Goal: Task Accomplishment & Management: Complete application form

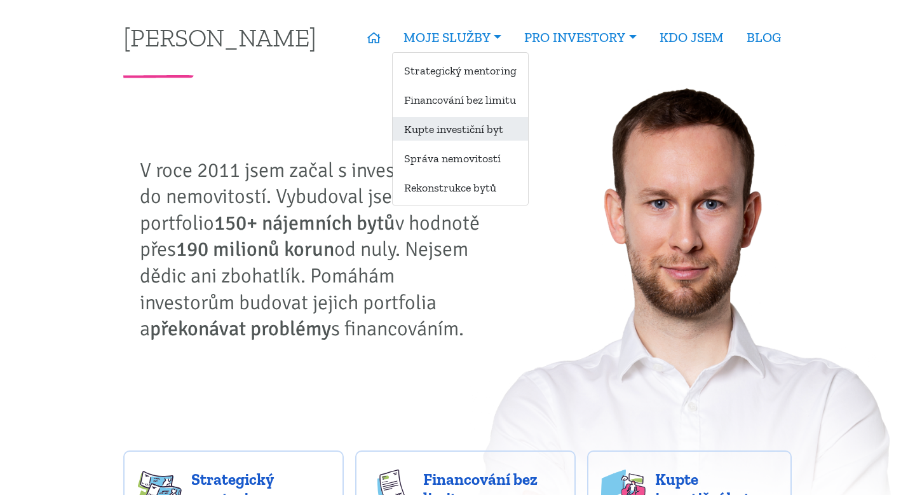
click at [440, 138] on link "Kupte investiční byt" at bounding box center [460, 129] width 135 height 24
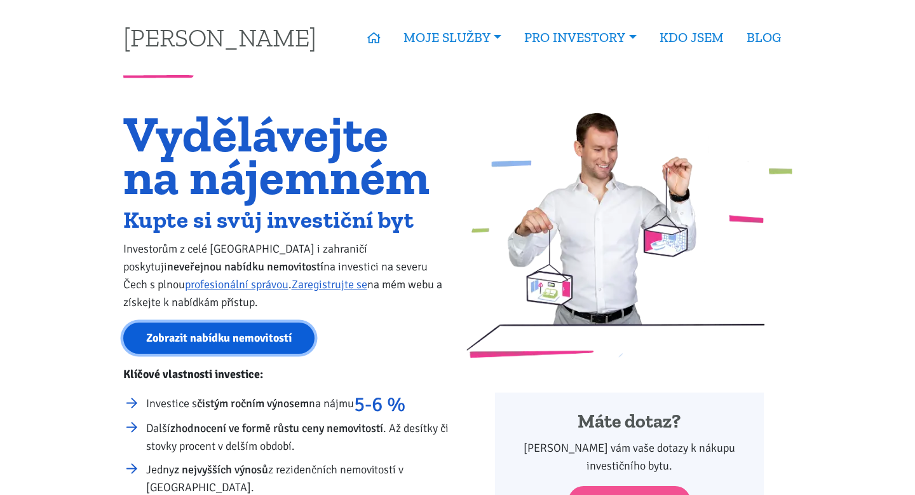
click at [264, 342] on link "Zobrazit nabídku nemovitostí" at bounding box center [218, 337] width 191 height 31
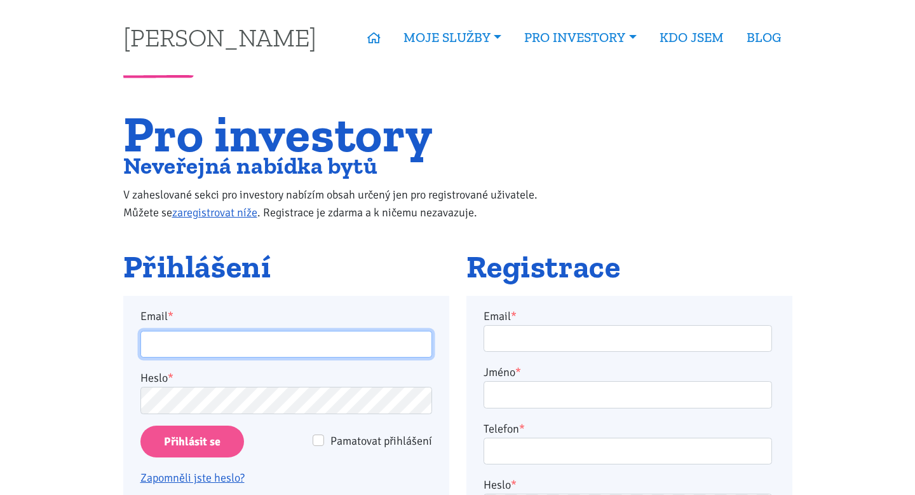
click at [235, 350] on input "Email *" at bounding box center [286, 344] width 292 height 27
type input "jan.hlavon@centrum.cz"
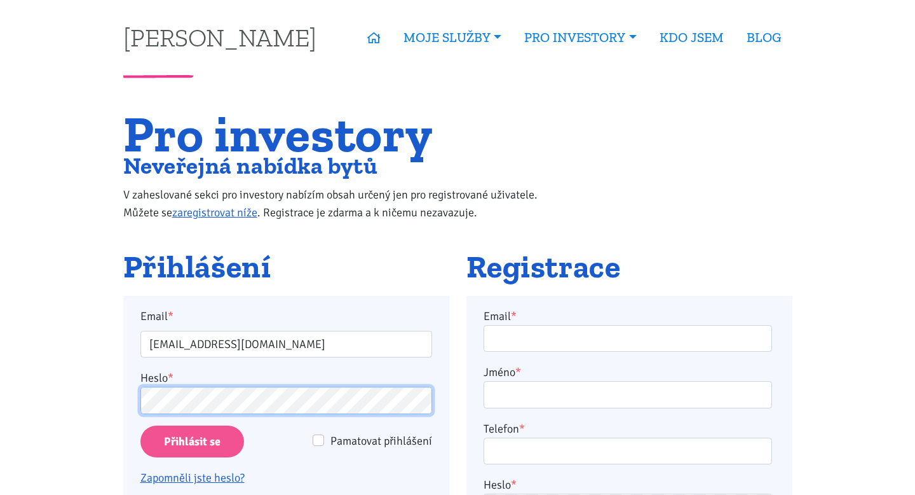
click at [140, 425] on input "Přihlásit se" at bounding box center [192, 441] width 104 height 32
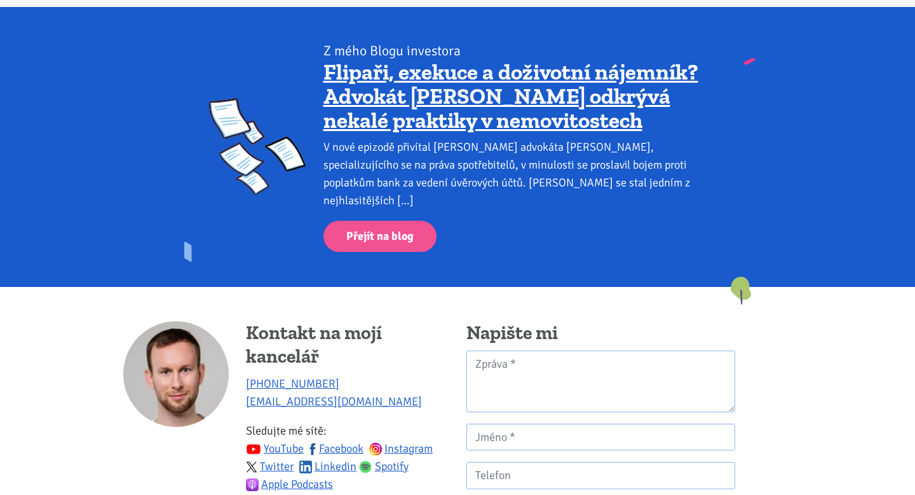
scroll to position [3505, 0]
